Goal: Information Seeking & Learning: Check status

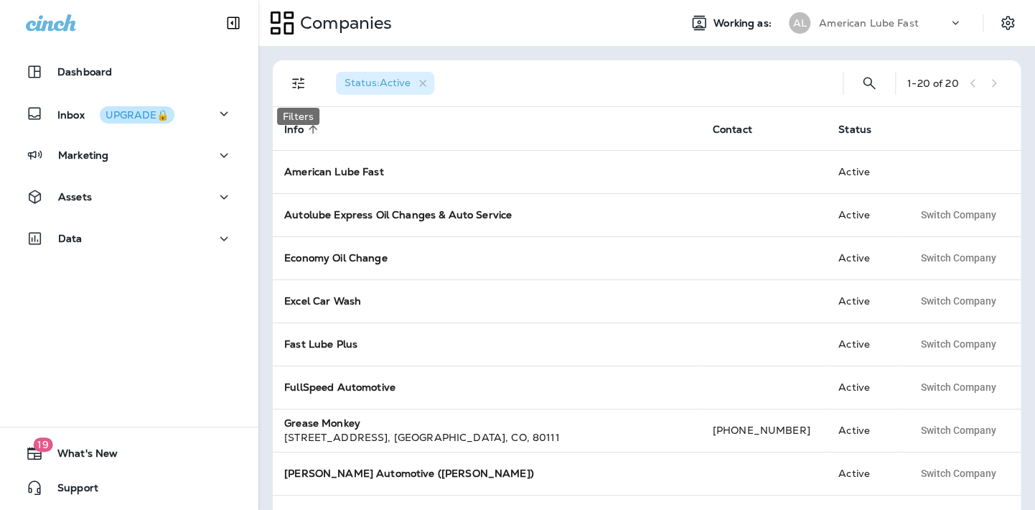
click at [305, 79] on icon "Filters" at bounding box center [298, 83] width 17 height 17
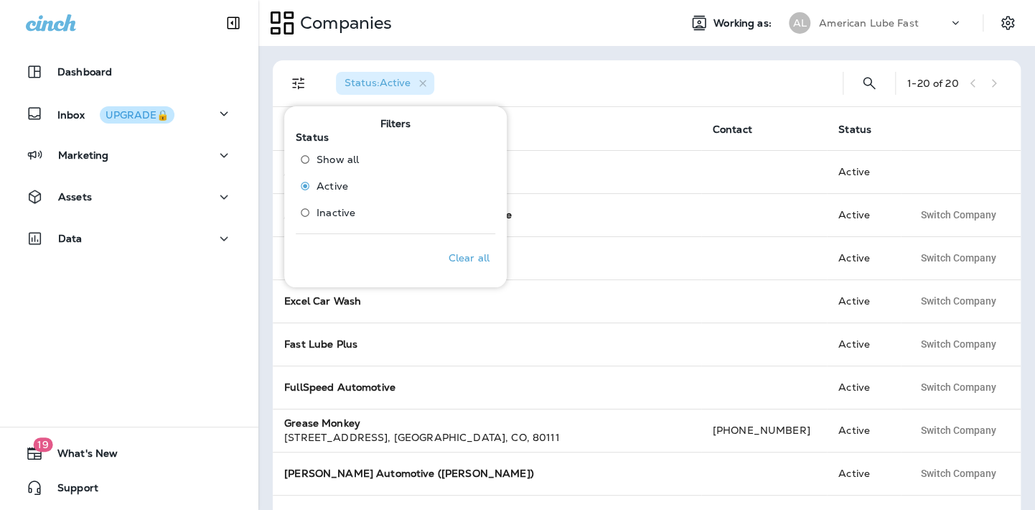
click at [666, 78] on div "Status : Active" at bounding box center [578, 83] width 507 height 46
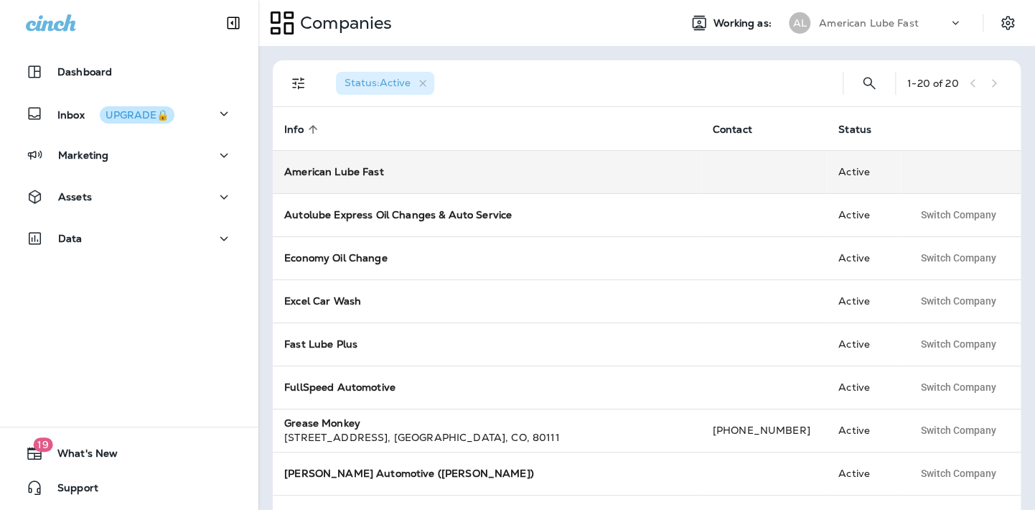
click at [342, 168] on strong "American Lube Fast" at bounding box center [334, 171] width 100 height 13
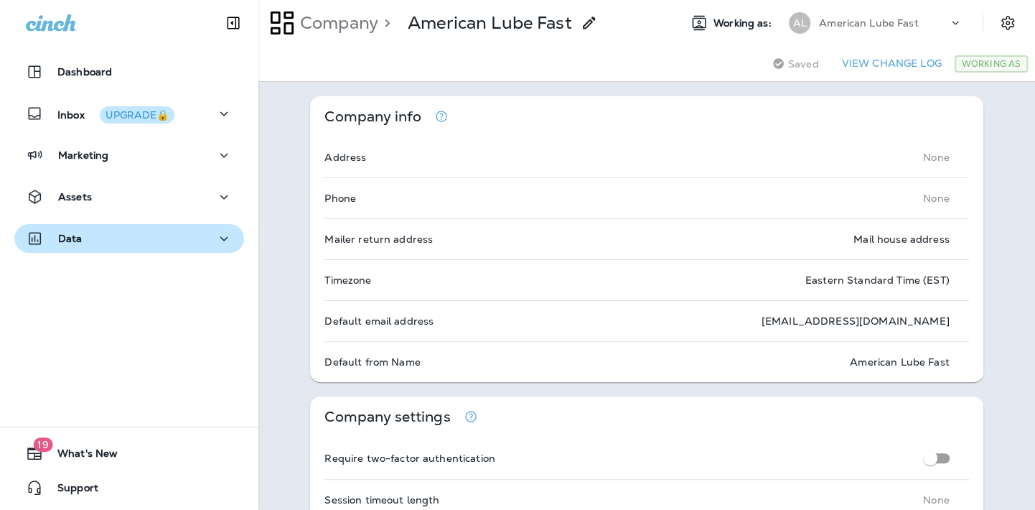
click at [148, 237] on div "Data" at bounding box center [129, 239] width 207 height 18
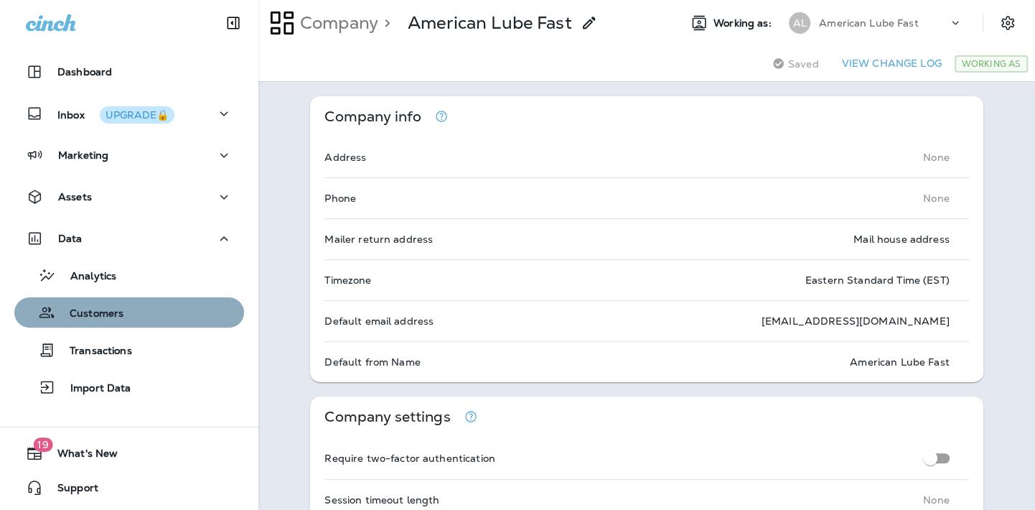
click at [135, 317] on div "Customers" at bounding box center [129, 313] width 218 height 22
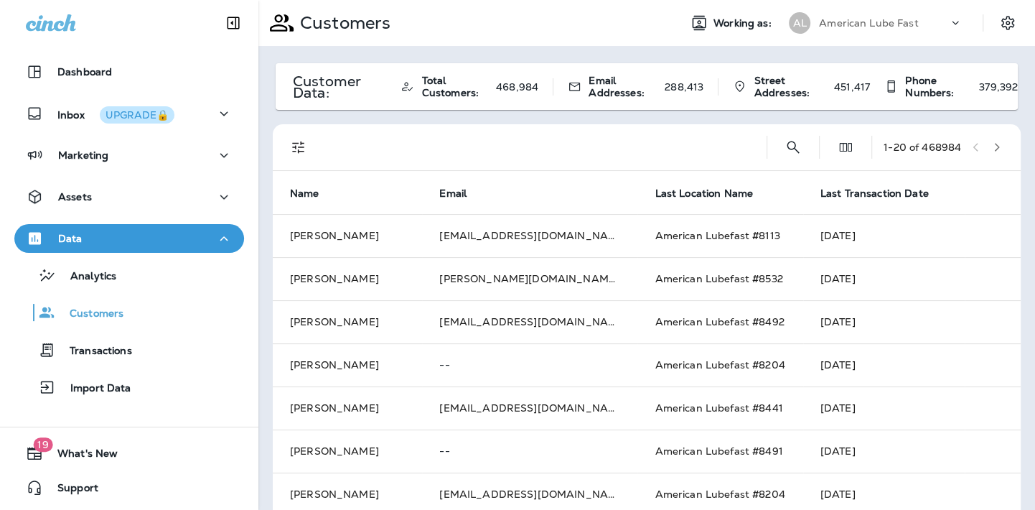
click at [297, 147] on icon "Filters" at bounding box center [298, 147] width 17 height 17
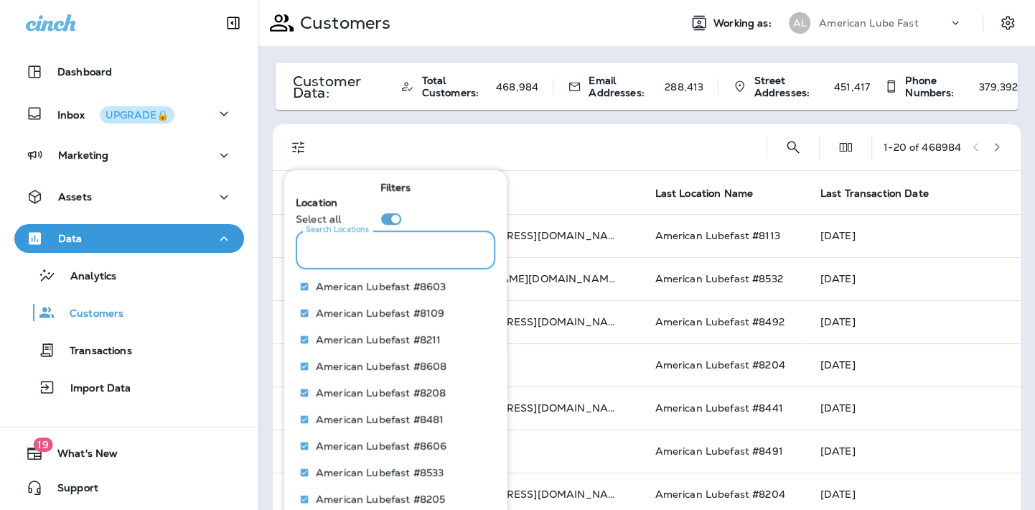
click at [374, 247] on input "Search Locations" at bounding box center [396, 249] width 200 height 38
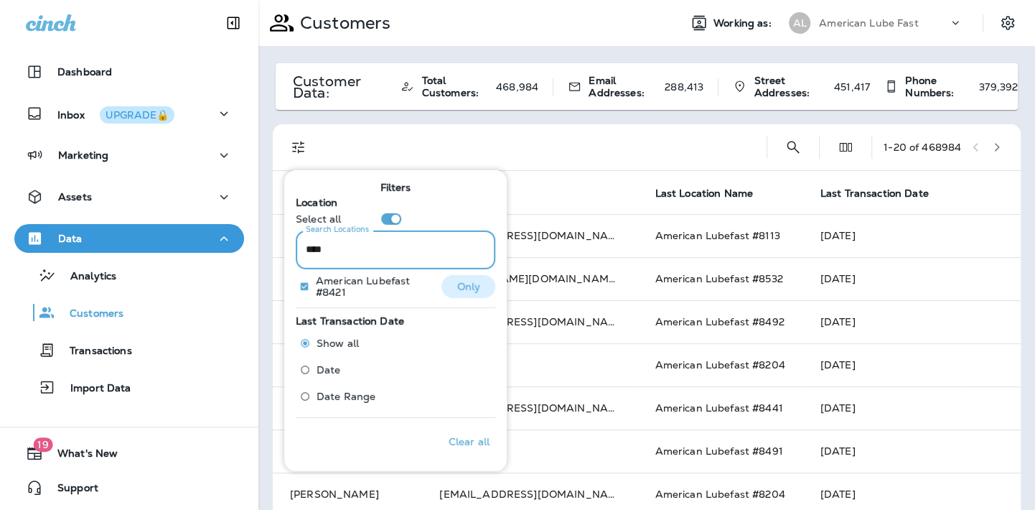
type input "****"
click at [457, 292] on p "Only" at bounding box center [469, 285] width 24 height 11
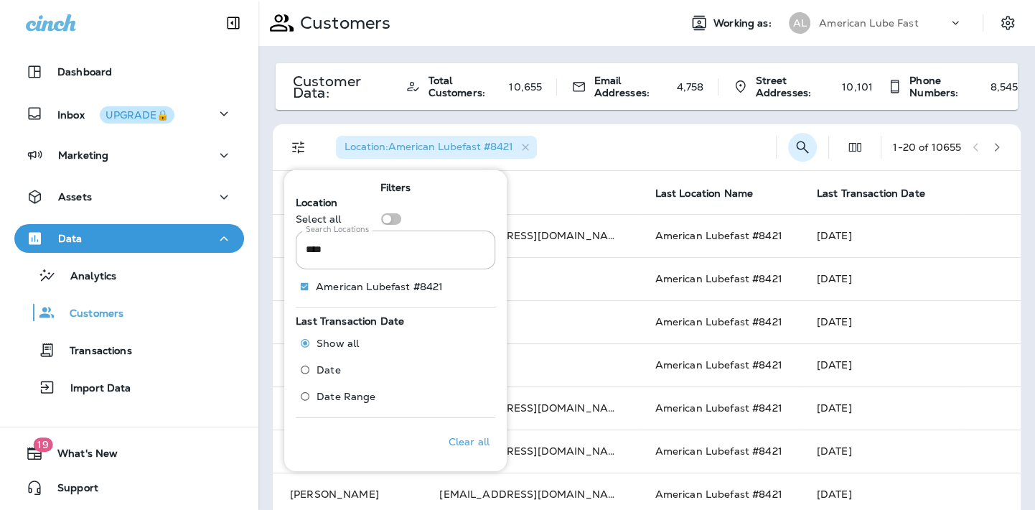
click at [804, 146] on div "Location : American Lubefast #8421 1 - 20 of 10655" at bounding box center [649, 147] width 731 height 46
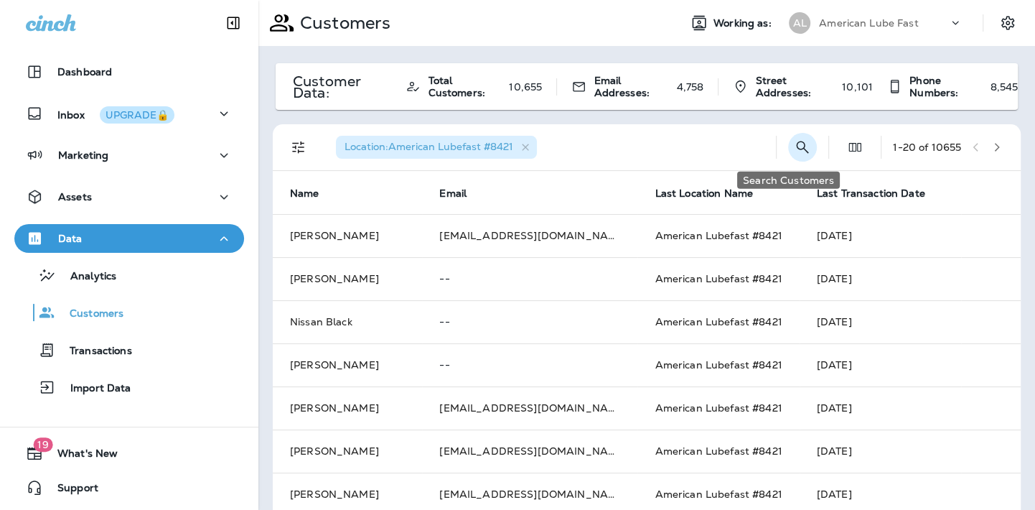
click at [797, 146] on icon "Search Customers" at bounding box center [803, 147] width 12 height 12
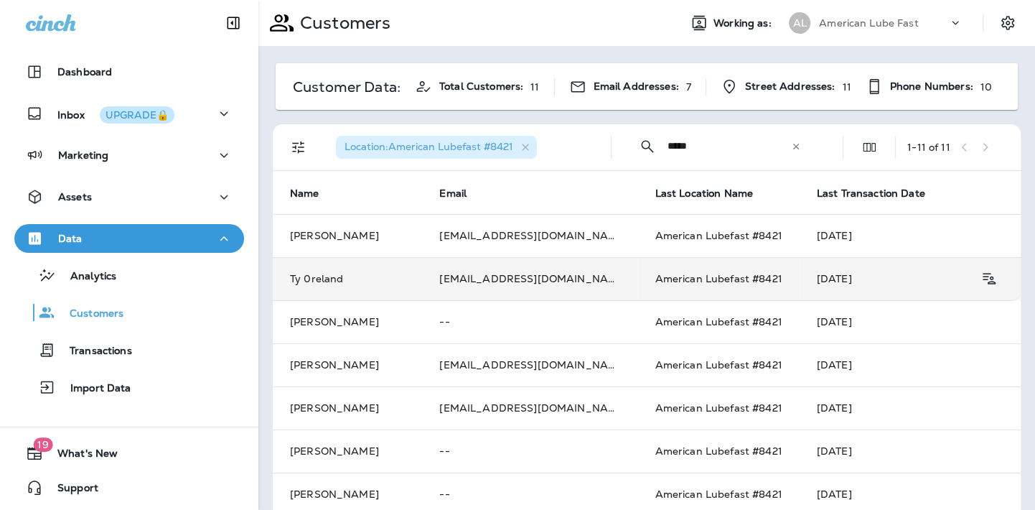
type input "*****"
click at [380, 283] on td "Ty 0reland" at bounding box center [347, 278] width 149 height 43
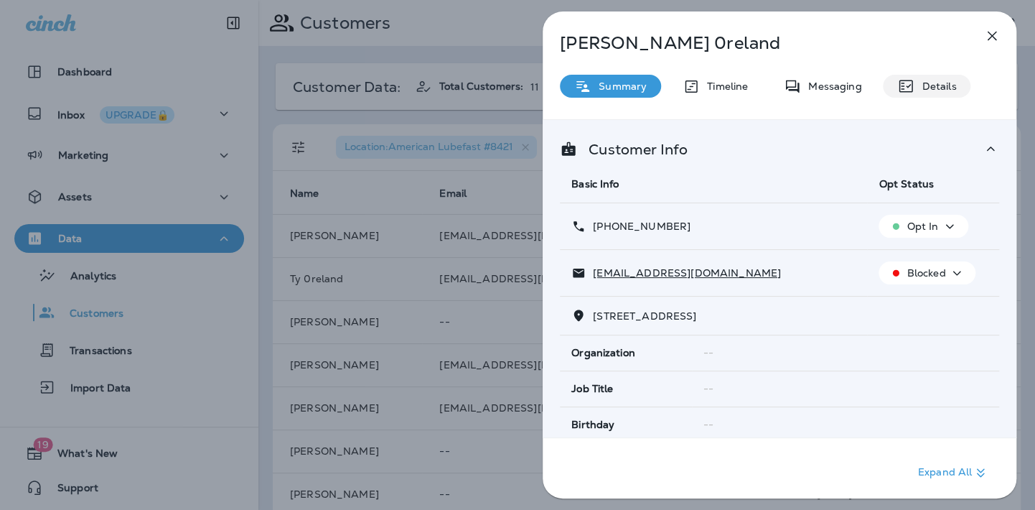
click at [929, 85] on p "Details" at bounding box center [936, 85] width 42 height 11
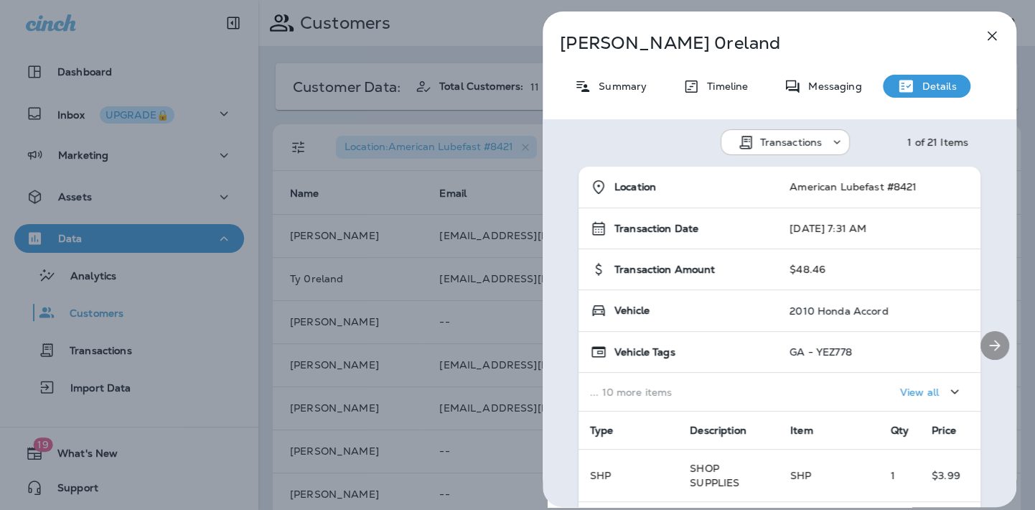
click at [988, 348] on icon "Next" at bounding box center [995, 345] width 17 height 17
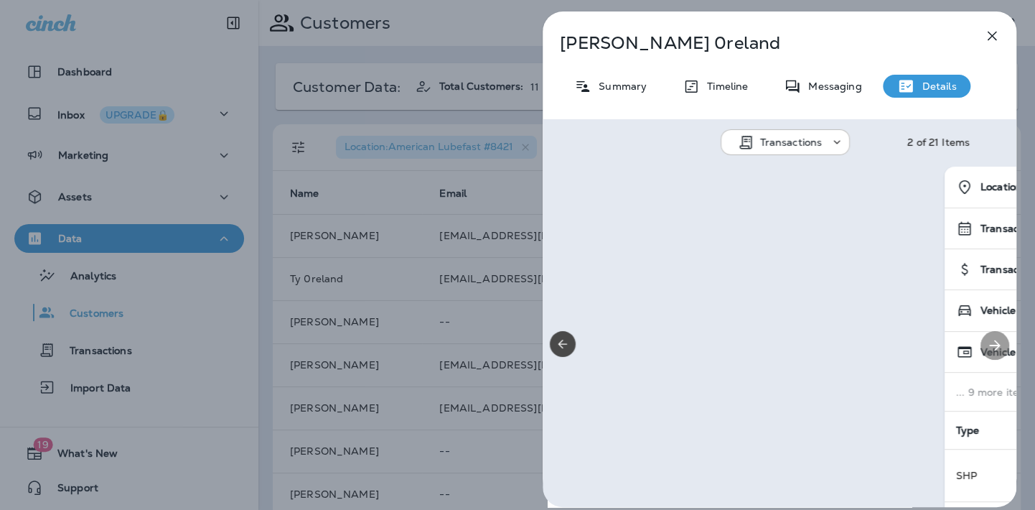
click at [988, 348] on icon "Next" at bounding box center [995, 345] width 17 height 17
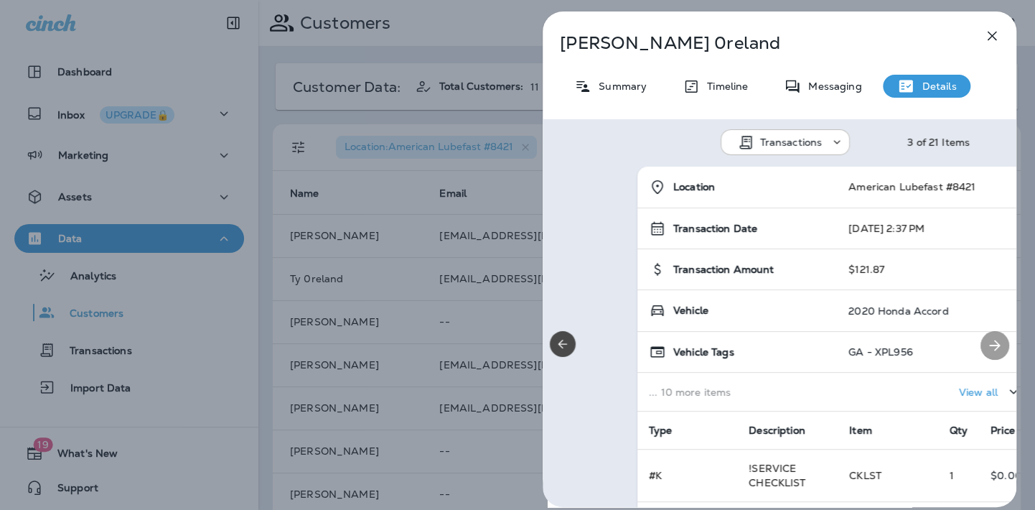
click at [988, 348] on icon "Next" at bounding box center [995, 345] width 17 height 17
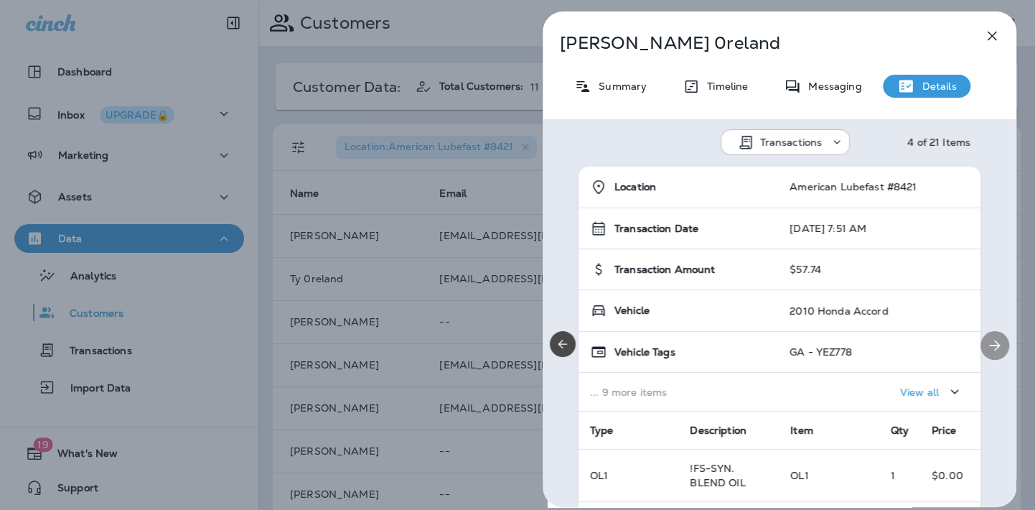
click at [988, 348] on icon "Next" at bounding box center [995, 345] width 17 height 17
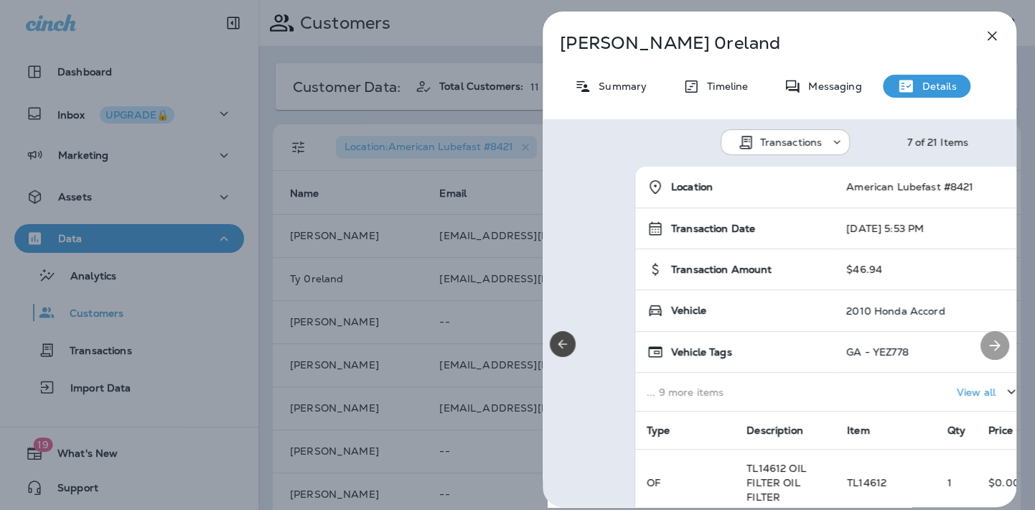
click at [988, 348] on icon "Next" at bounding box center [995, 345] width 17 height 17
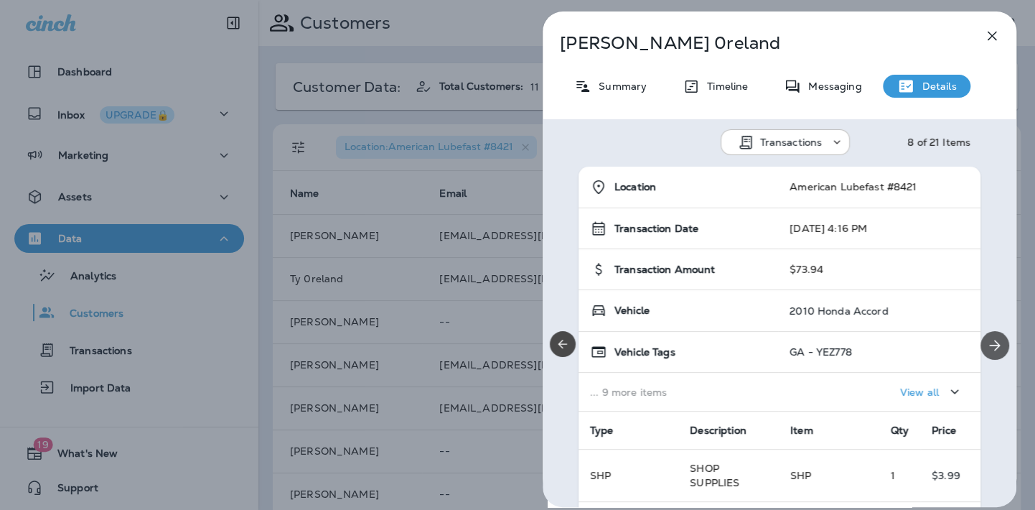
click at [988, 348] on icon "Next" at bounding box center [995, 345] width 17 height 17
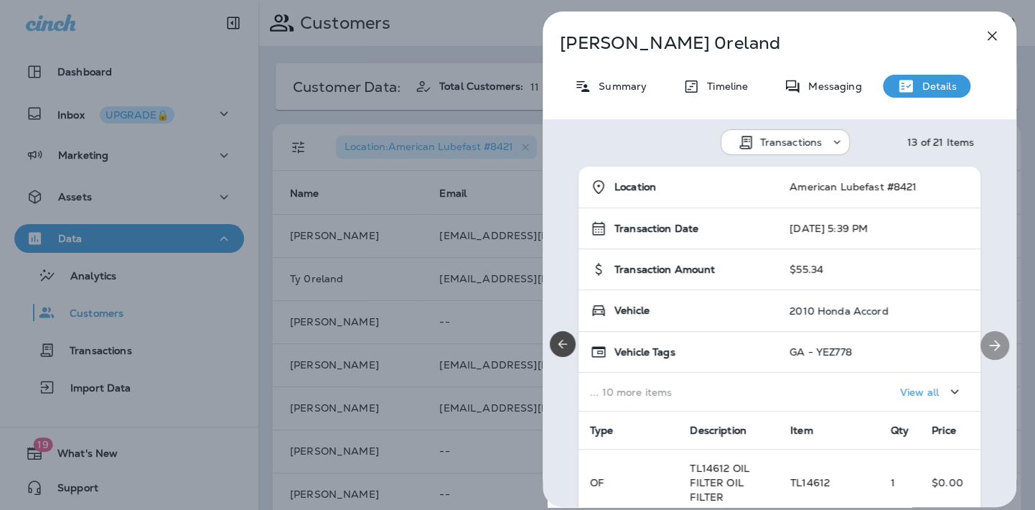
click at [988, 348] on icon "Next" at bounding box center [995, 345] width 17 height 17
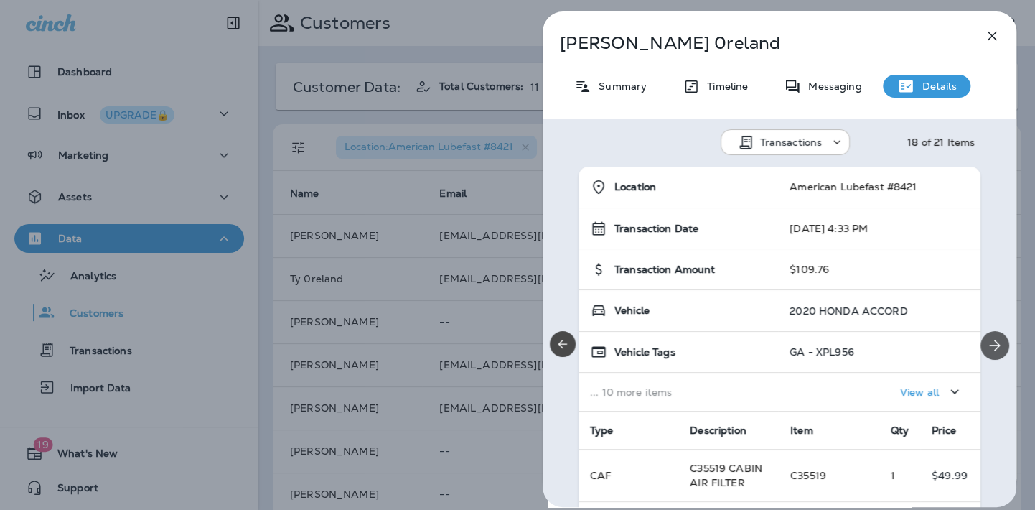
click at [988, 348] on icon "Next" at bounding box center [995, 345] width 17 height 17
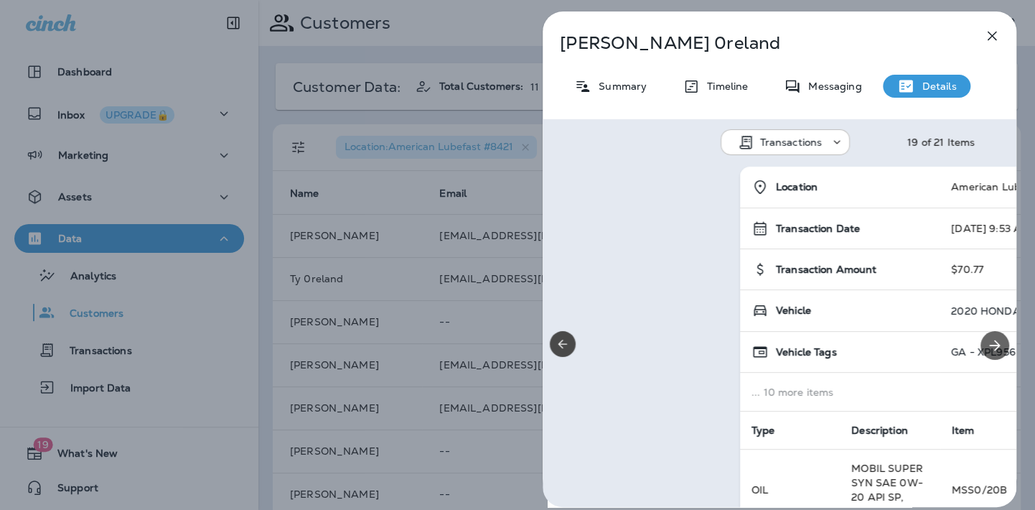
click at [988, 348] on icon "Next" at bounding box center [995, 345] width 17 height 17
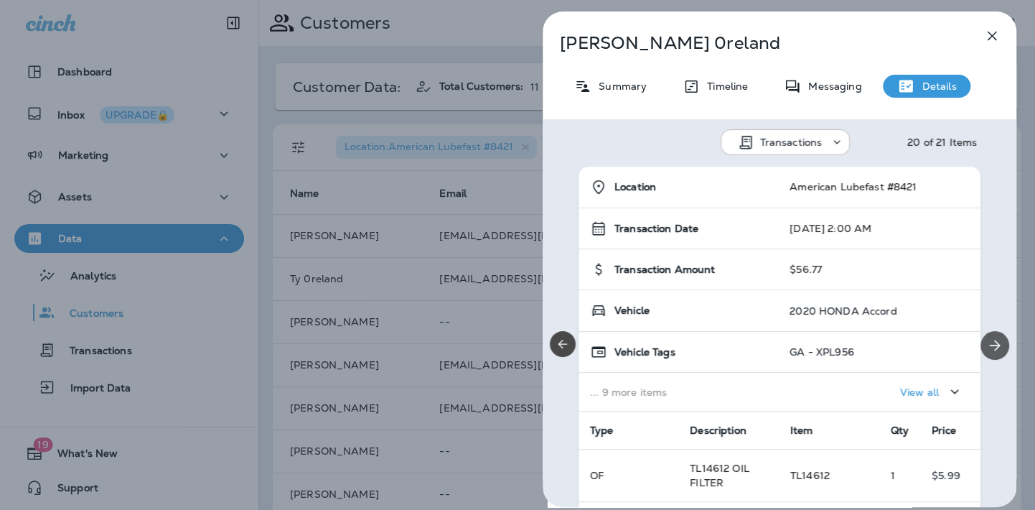
click at [988, 348] on icon "Next" at bounding box center [995, 345] width 17 height 17
click at [988, 348] on div "Location American Lubefast #8421 Transaction Date [DATE] 2:00 AM Transaction Am…" at bounding box center [780, 345] width 474 height 357
click at [558, 349] on icon "Previous" at bounding box center [563, 344] width 14 height 14
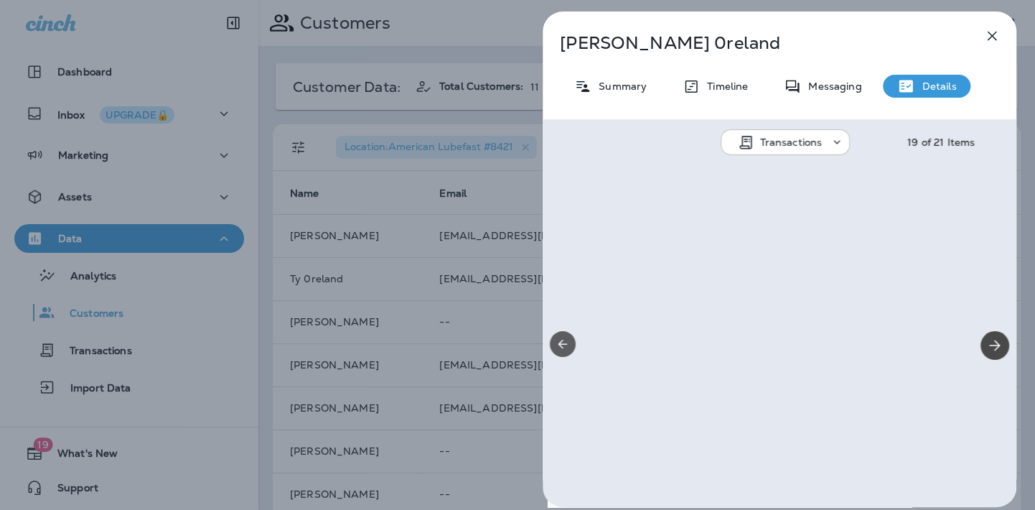
click at [558, 349] on icon "Previous" at bounding box center [563, 344] width 14 height 14
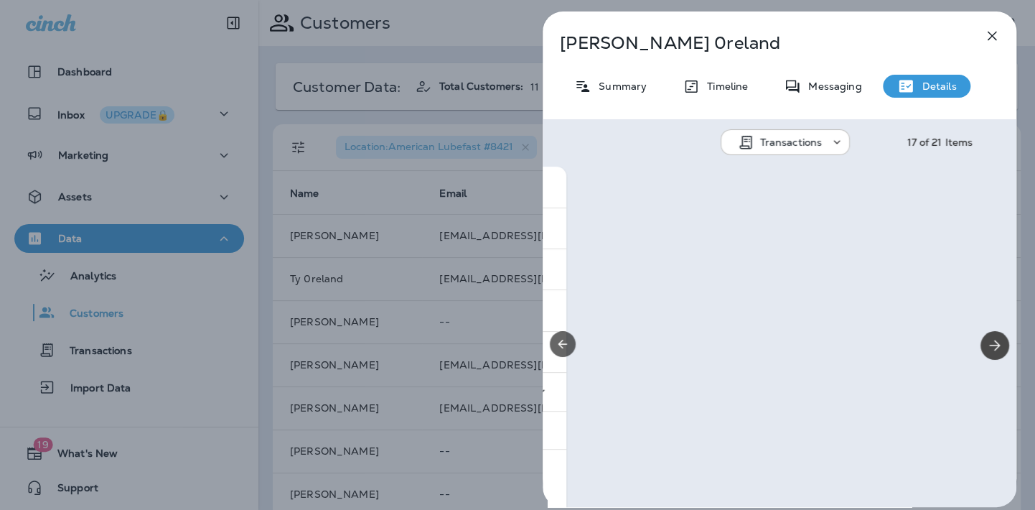
click at [558, 349] on icon "Previous" at bounding box center [563, 344] width 14 height 14
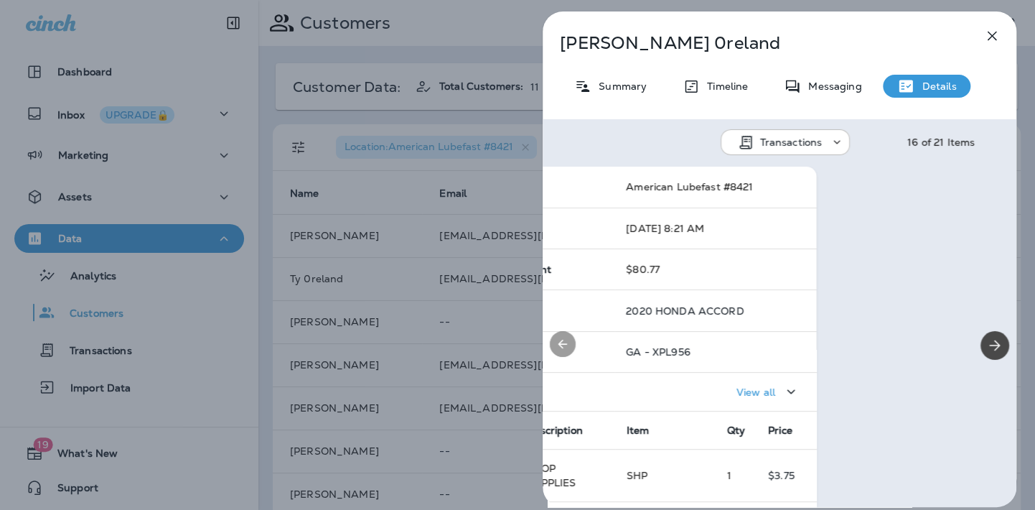
click at [558, 349] on icon "Previous" at bounding box center [563, 344] width 14 height 14
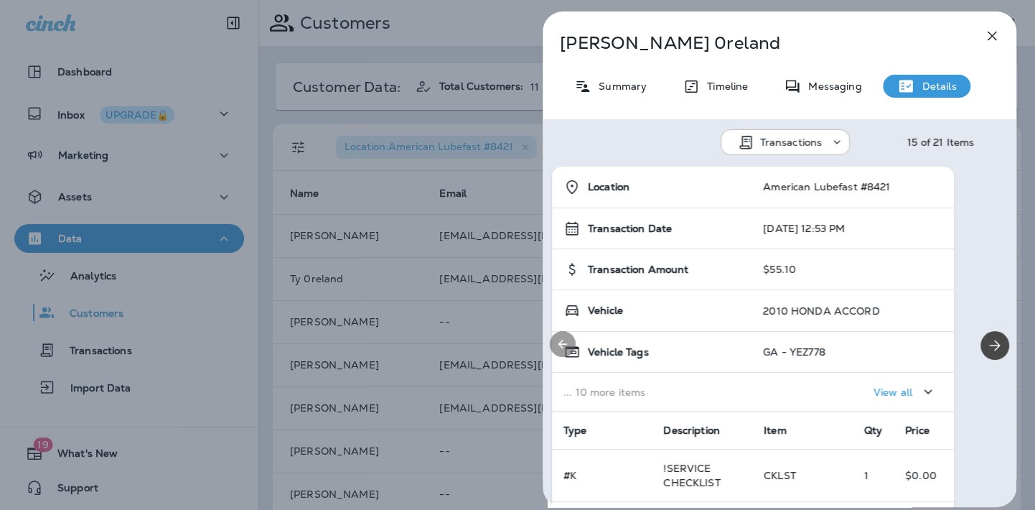
click at [558, 349] on icon "Previous" at bounding box center [563, 344] width 14 height 14
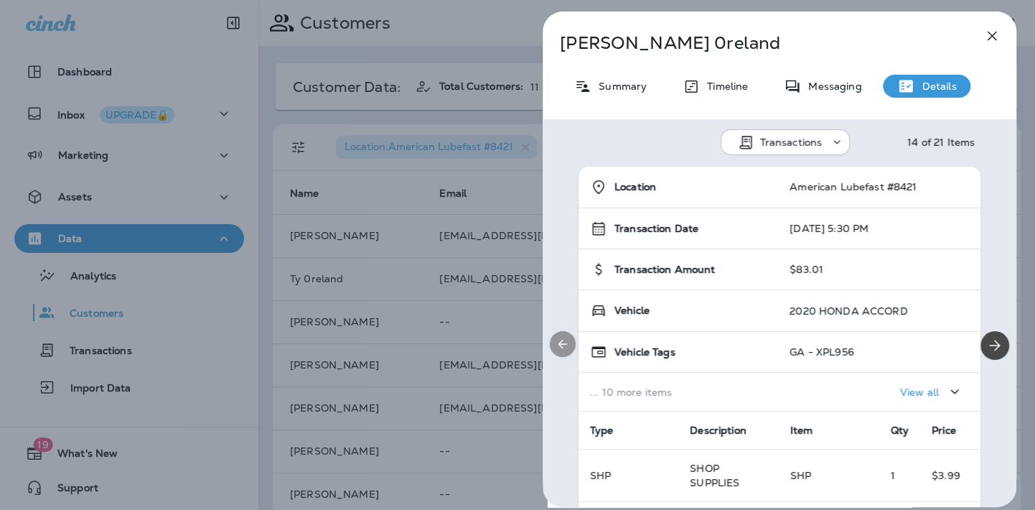
click at [558, 349] on icon "Previous" at bounding box center [563, 344] width 14 height 14
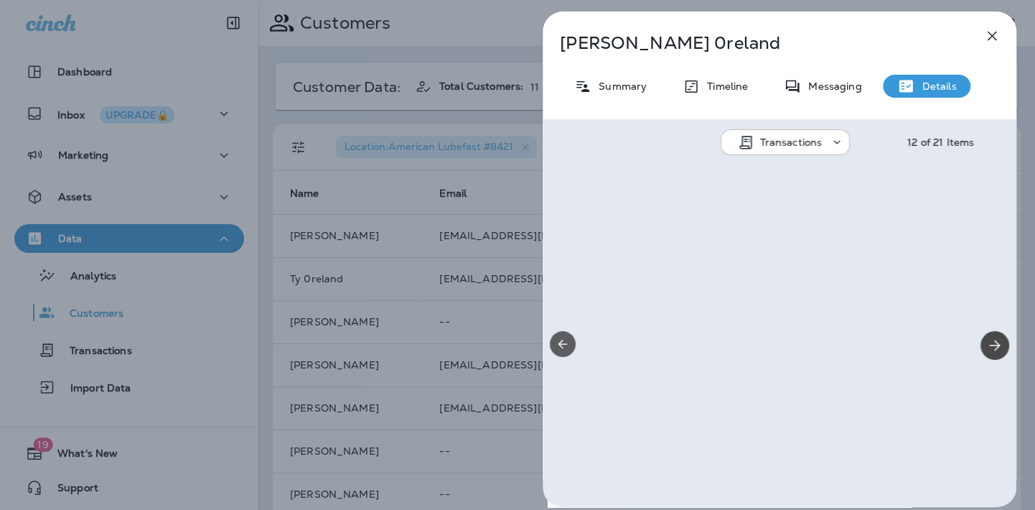
click at [558, 349] on icon "Previous" at bounding box center [563, 344] width 14 height 14
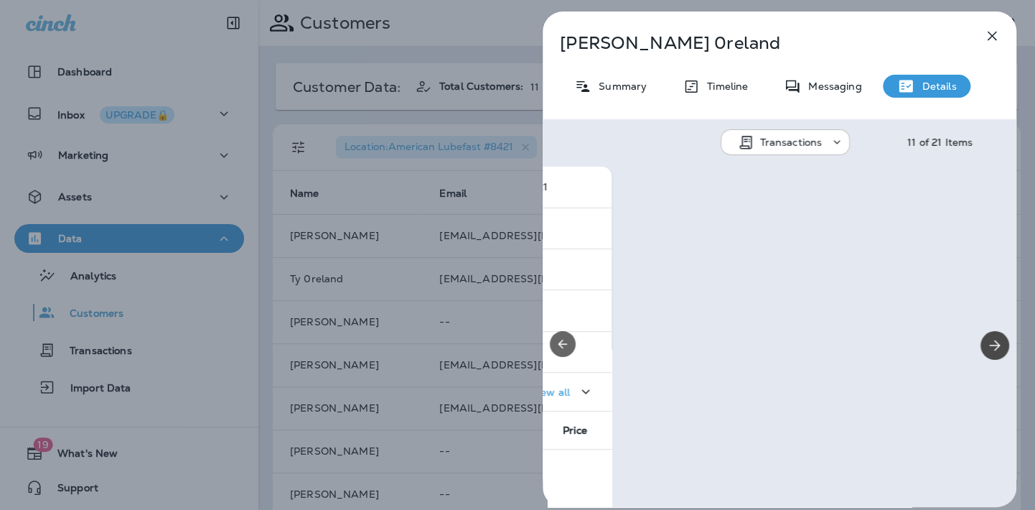
click at [558, 349] on icon "Previous" at bounding box center [563, 344] width 14 height 14
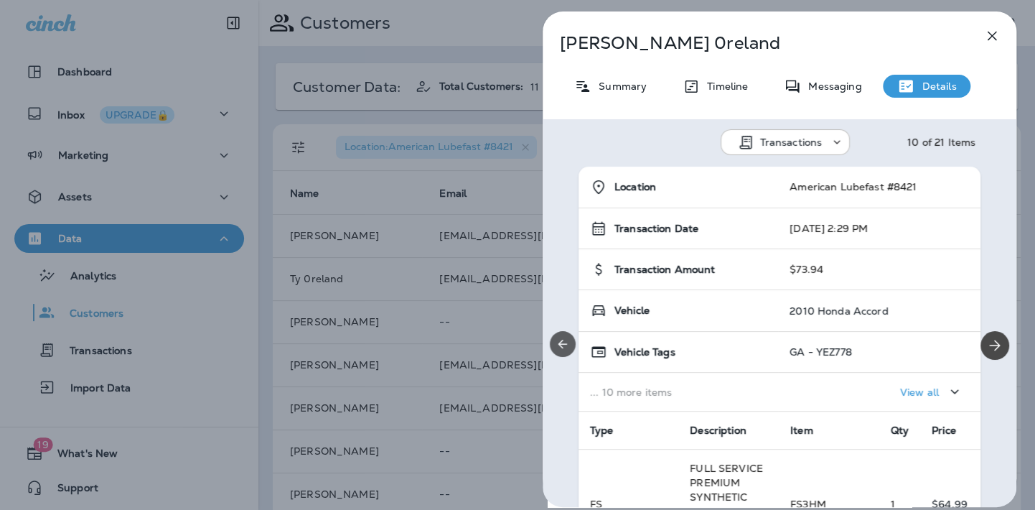
click at [558, 349] on icon "Previous" at bounding box center [563, 344] width 14 height 14
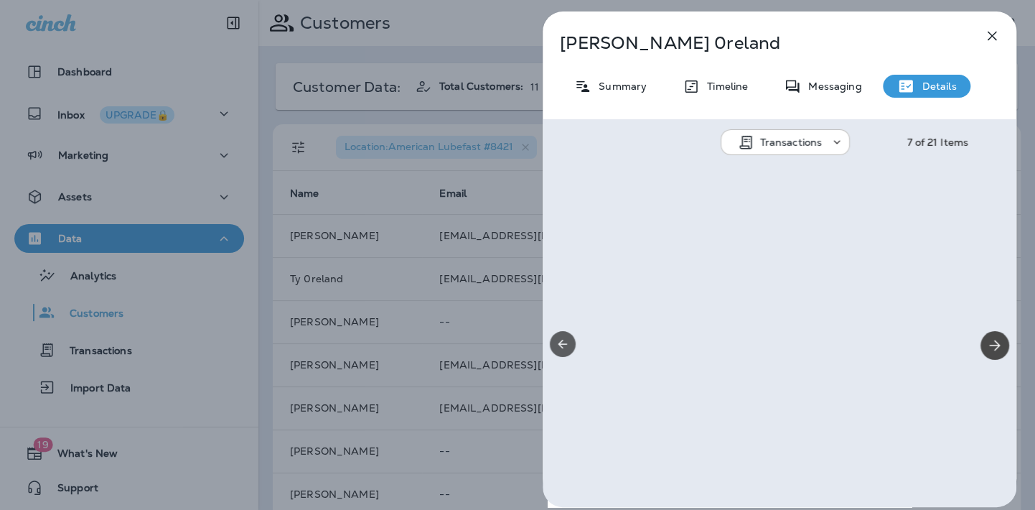
click at [558, 349] on icon "Previous" at bounding box center [563, 344] width 14 height 14
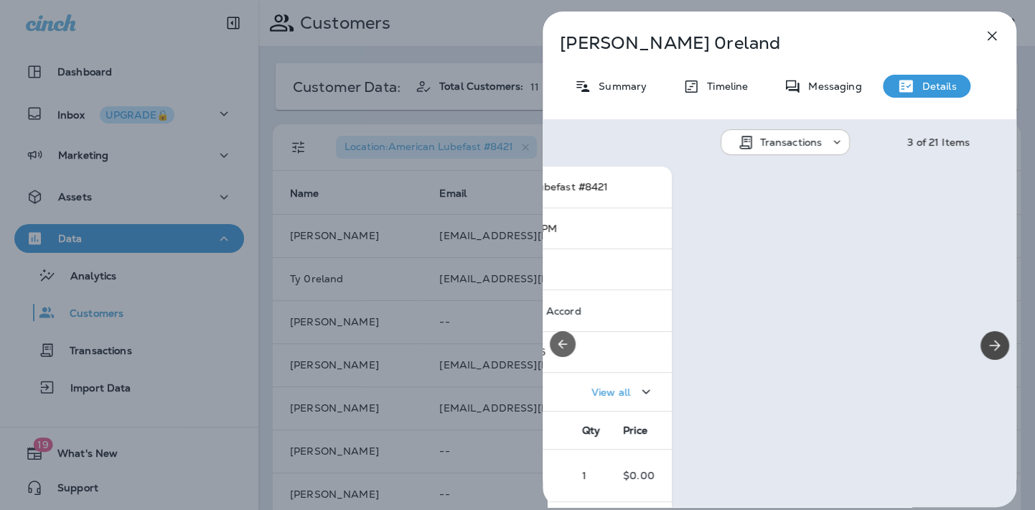
click at [558, 349] on icon "Previous" at bounding box center [563, 344] width 14 height 14
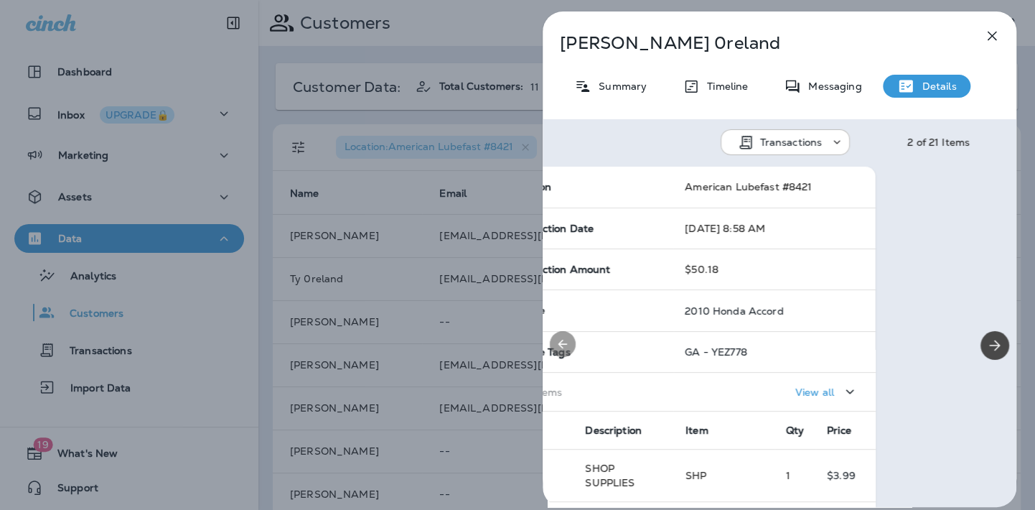
click at [558, 349] on icon "Previous" at bounding box center [563, 344] width 14 height 14
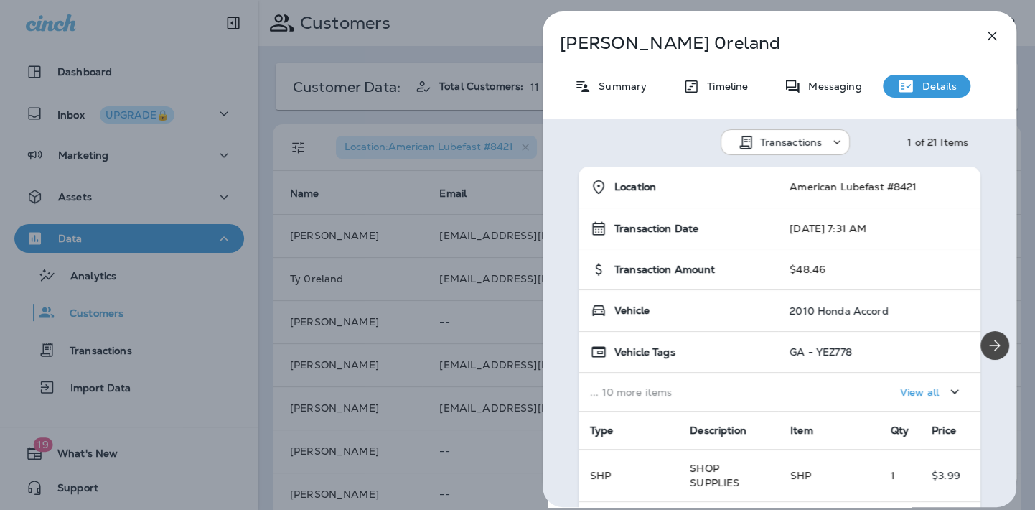
click at [558, 349] on div "Location American Lubefast #8421 Transaction Date [DATE] 7:31 AM Transaction Am…" at bounding box center [780, 345] width 474 height 357
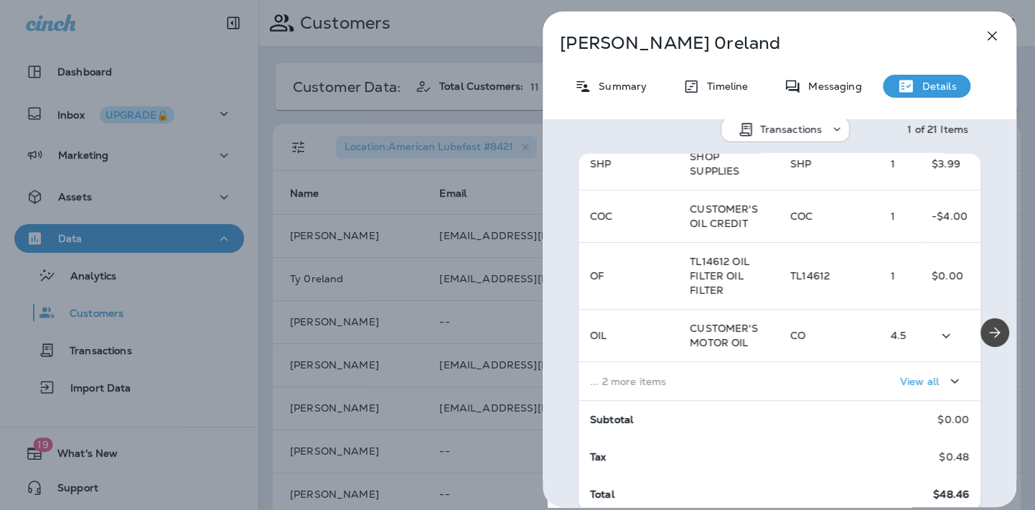
scroll to position [16, 0]
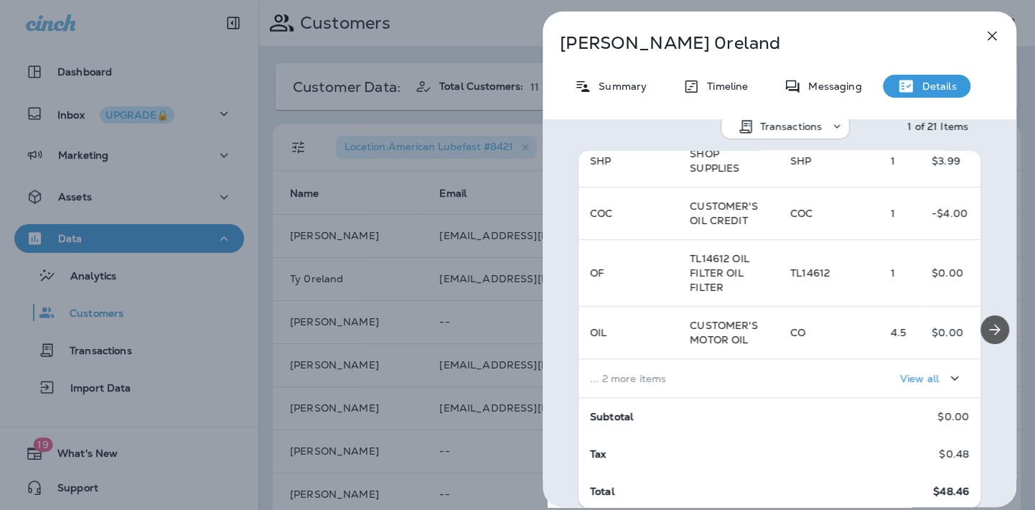
click at [992, 328] on icon "Next" at bounding box center [995, 329] width 17 height 17
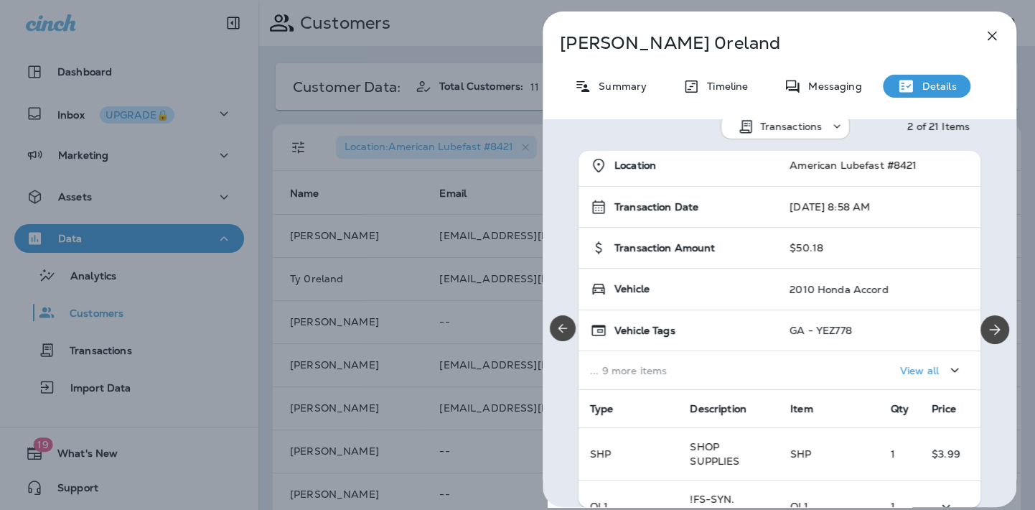
scroll to position [0, 0]
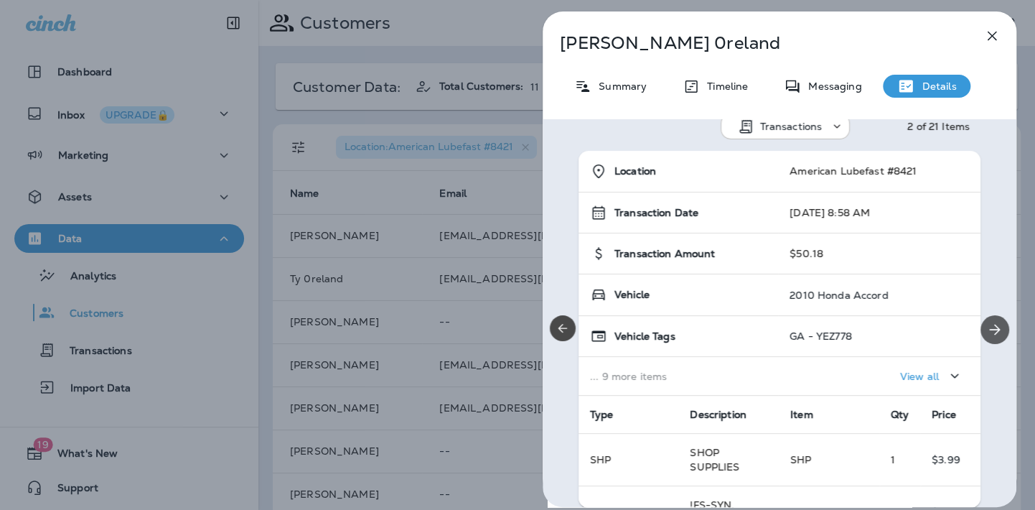
click at [989, 330] on icon "Next" at bounding box center [995, 329] width 17 height 17
click at [998, 326] on button "Next" at bounding box center [995, 329] width 29 height 29
click at [992, 37] on icon "button" at bounding box center [992, 35] width 17 height 17
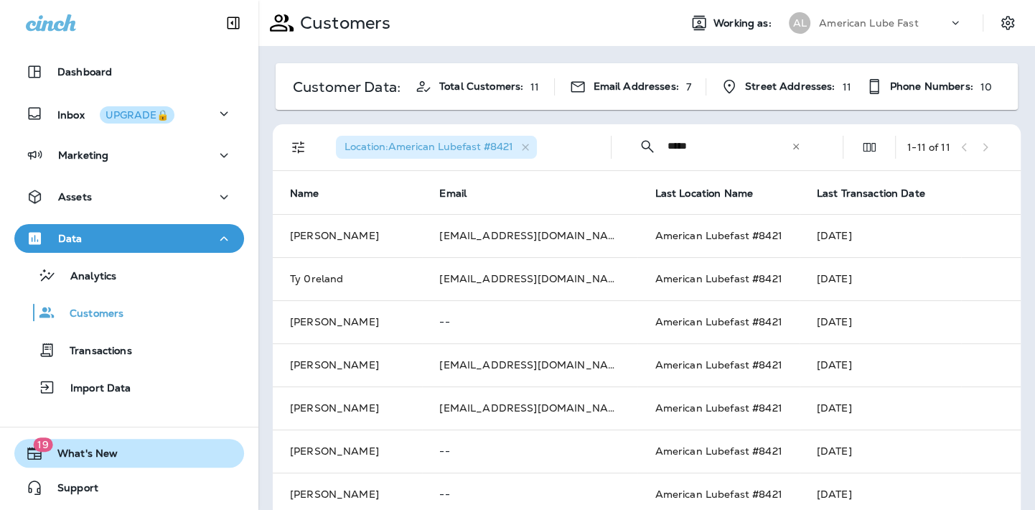
click at [84, 458] on span "What's New" at bounding box center [80, 455] width 75 height 17
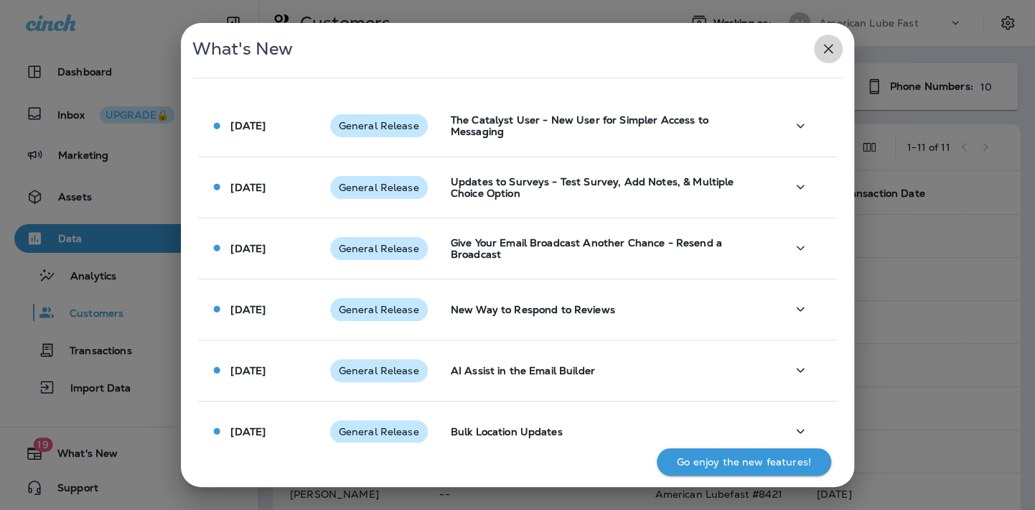
click at [825, 50] on icon "button" at bounding box center [828, 48] width 17 height 17
